Goal: Task Accomplishment & Management: Manage account settings

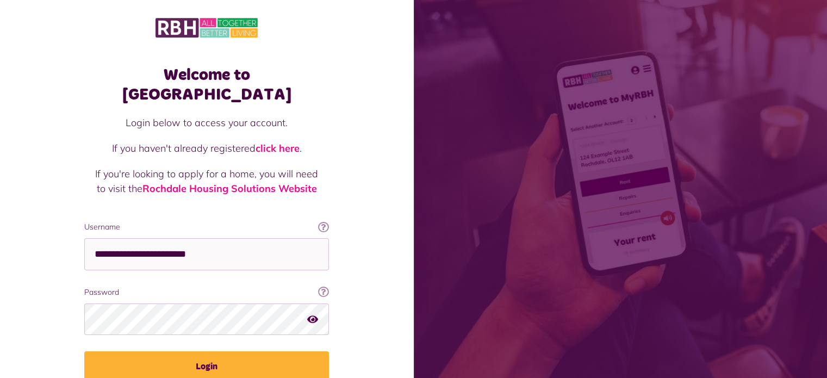
scroll to position [39, 0]
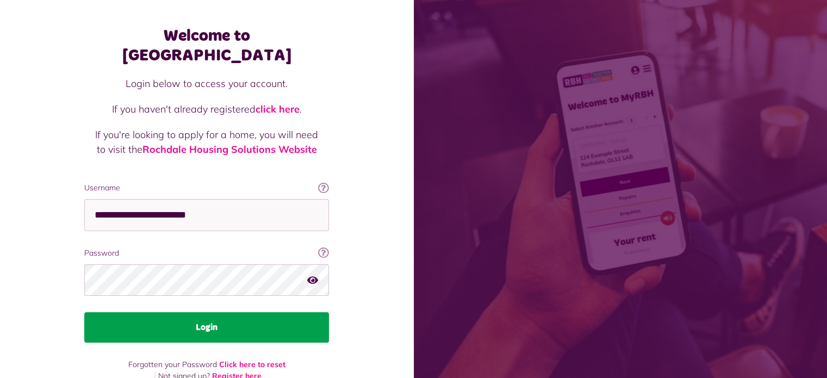
click at [196, 312] on button "Login" at bounding box center [206, 327] width 245 height 30
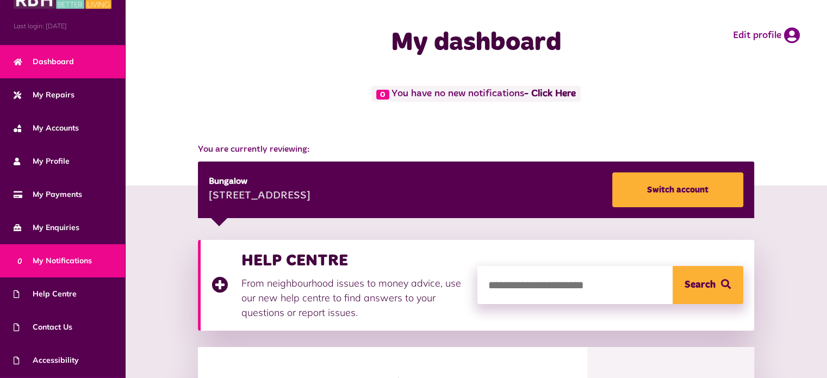
scroll to position [61, 0]
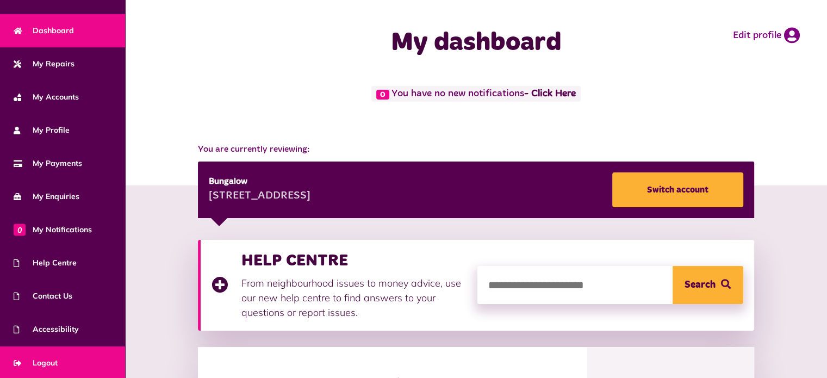
click at [54, 358] on span "Logout" at bounding box center [36, 362] width 44 height 11
